Goal: Information Seeking & Learning: Learn about a topic

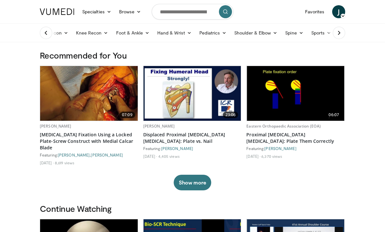
click at [337, 36] on icon at bounding box center [339, 33] width 7 height 7
click at [279, 36] on link "Sports" at bounding box center [271, 32] width 28 height 13
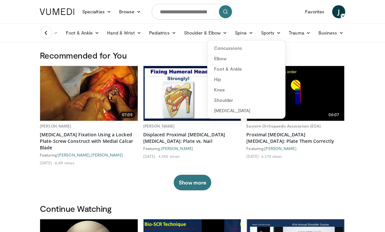
click at [226, 91] on link "Knee" at bounding box center [246, 90] width 78 height 10
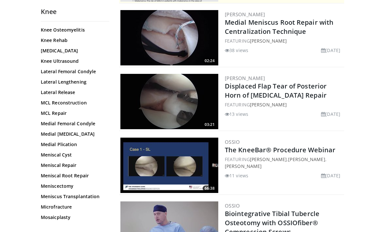
scroll to position [373, 0]
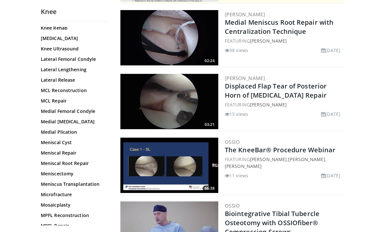
click at [79, 166] on link "Meniscal Root Repair" at bounding box center [73, 163] width 65 height 7
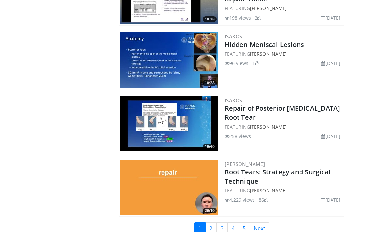
scroll to position [1516, 0]
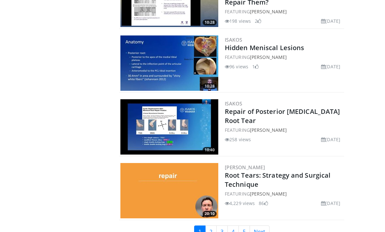
click at [211, 226] on link "2" at bounding box center [210, 232] width 11 height 12
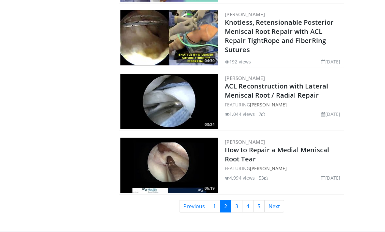
scroll to position [1527, 0]
click at [282, 90] on link "ACL Reconstruction with Lateral Meniscal Root / Radial Repair" at bounding box center [276, 91] width 103 height 18
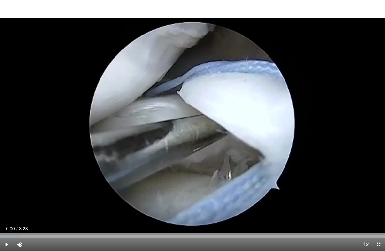
click at [8, 232] on span "Video Player" at bounding box center [6, 244] width 13 height 13
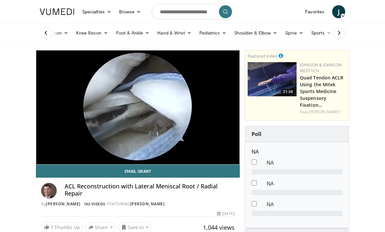
click at [344, 16] on icon at bounding box center [342, 16] width 5 height 5
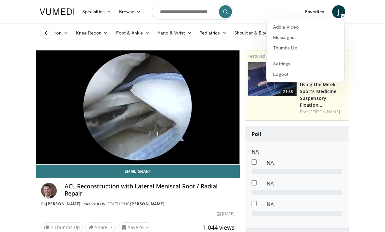
click at [286, 52] on link "Thumbs Up" at bounding box center [305, 48] width 78 height 10
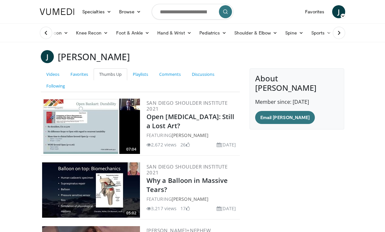
click at [330, 33] on div at bounding box center [337, 33] width 22 height 18
click at [331, 36] on div at bounding box center [337, 33] width 22 height 18
click at [316, 36] on link "Sports" at bounding box center [321, 32] width 28 height 13
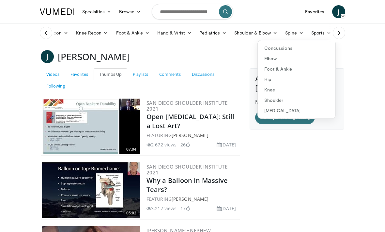
click at [277, 91] on link "Knee" at bounding box center [297, 90] width 78 height 10
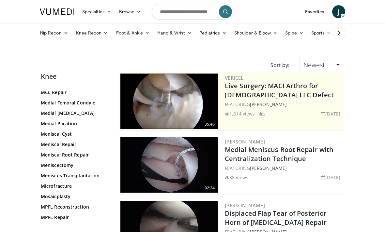
scroll to position [446, 0]
click at [82, 157] on link "Meniscal Root Repair" at bounding box center [73, 155] width 65 height 7
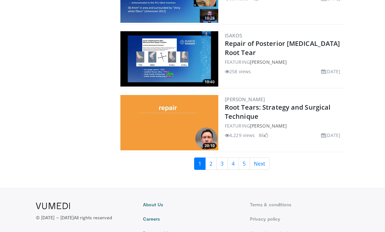
scroll to position [1585, 0]
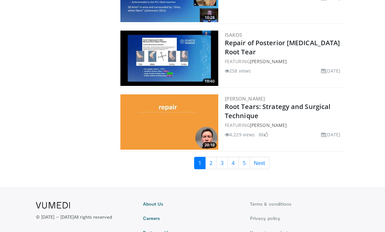
click at [209, 157] on link "2" at bounding box center [210, 163] width 11 height 12
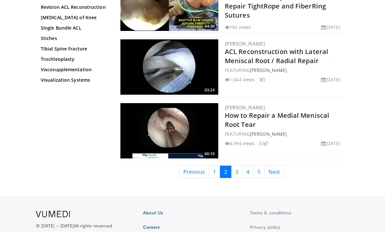
scroll to position [1558, 0]
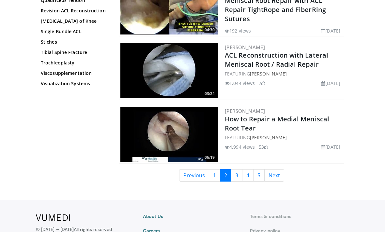
click at [237, 171] on link "3" at bounding box center [236, 176] width 11 height 12
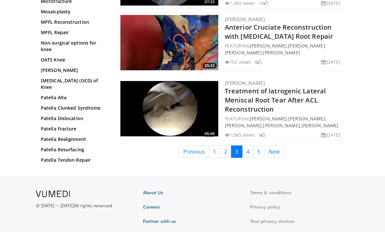
scroll to position [1558, 0]
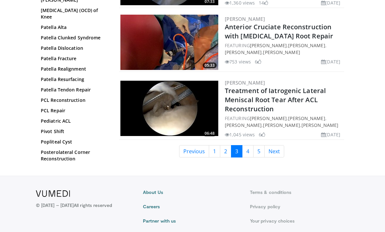
click at [249, 158] on link "4" at bounding box center [247, 151] width 11 height 12
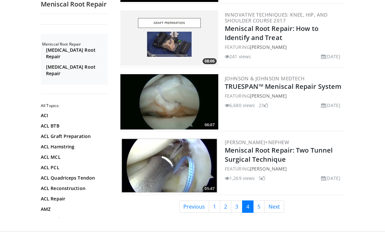
scroll to position [1524, 0]
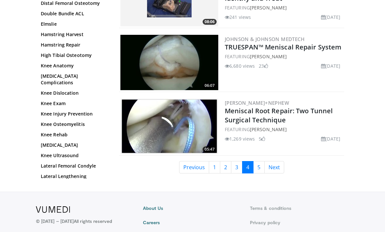
click at [257, 172] on link "5" at bounding box center [258, 168] width 11 height 12
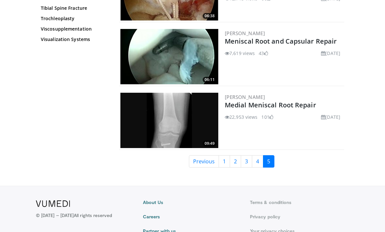
scroll to position [1258, 0]
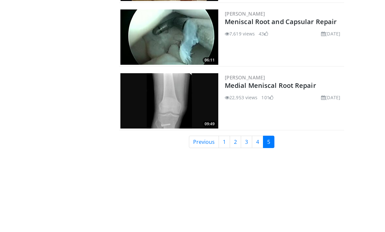
scroll to position [1279, 0]
